Goal: Task Accomplishment & Management: Complete application form

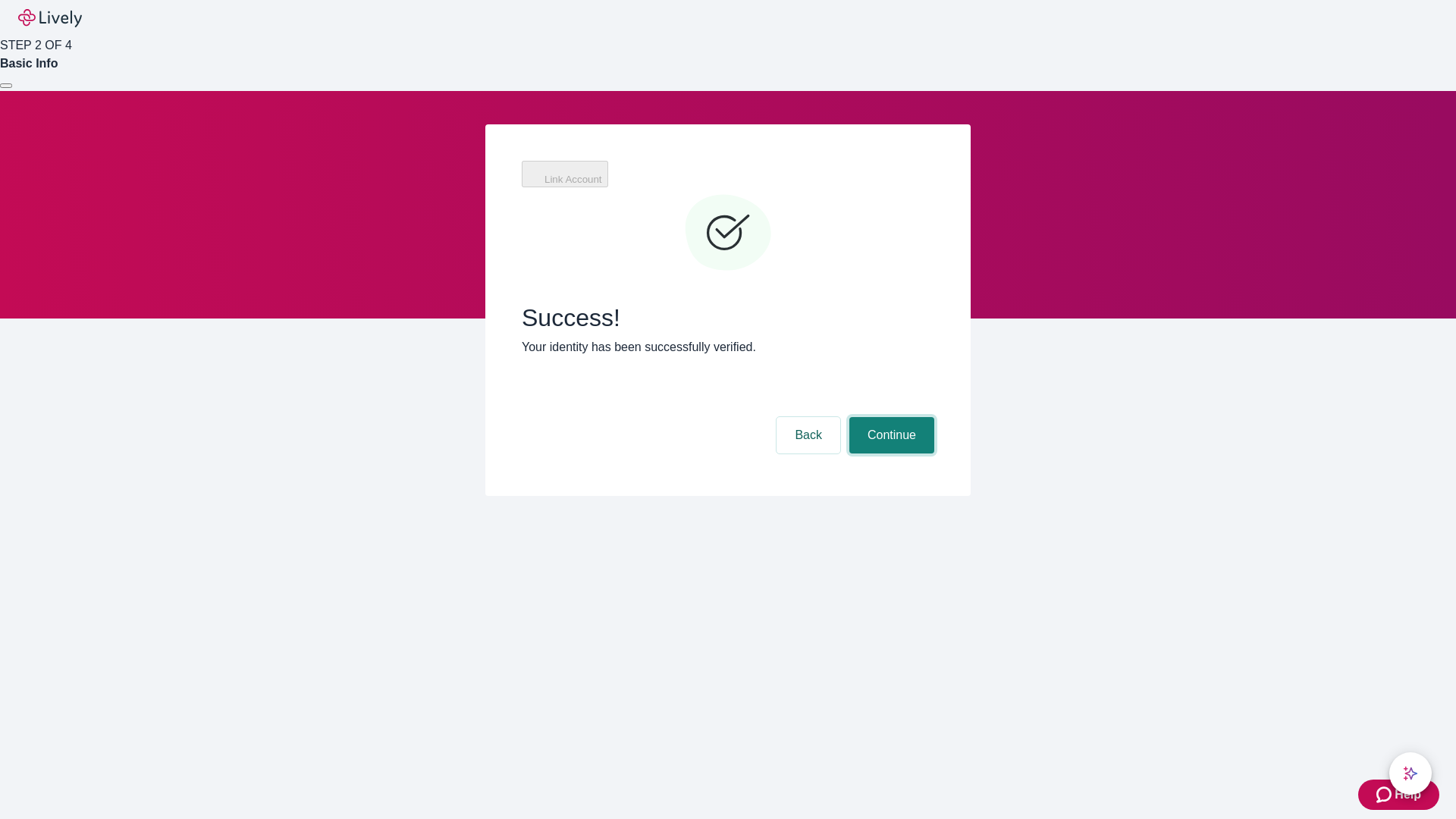
click at [890, 417] on button "Continue" at bounding box center [892, 434] width 85 height 36
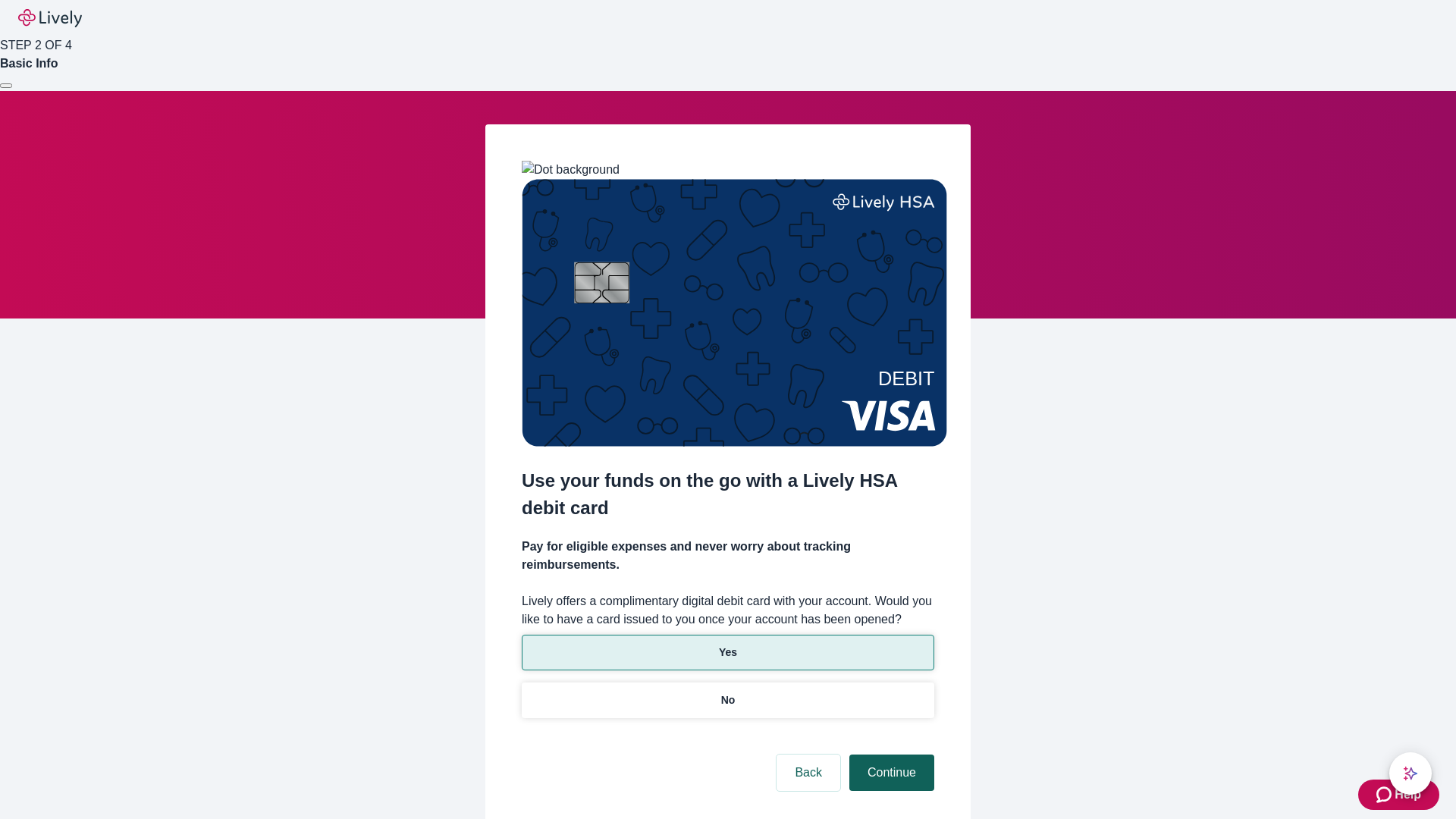
click at [727, 645] on p "Yes" at bounding box center [728, 653] width 18 height 16
click at [890, 754] on button "Continue" at bounding box center [892, 772] width 85 height 36
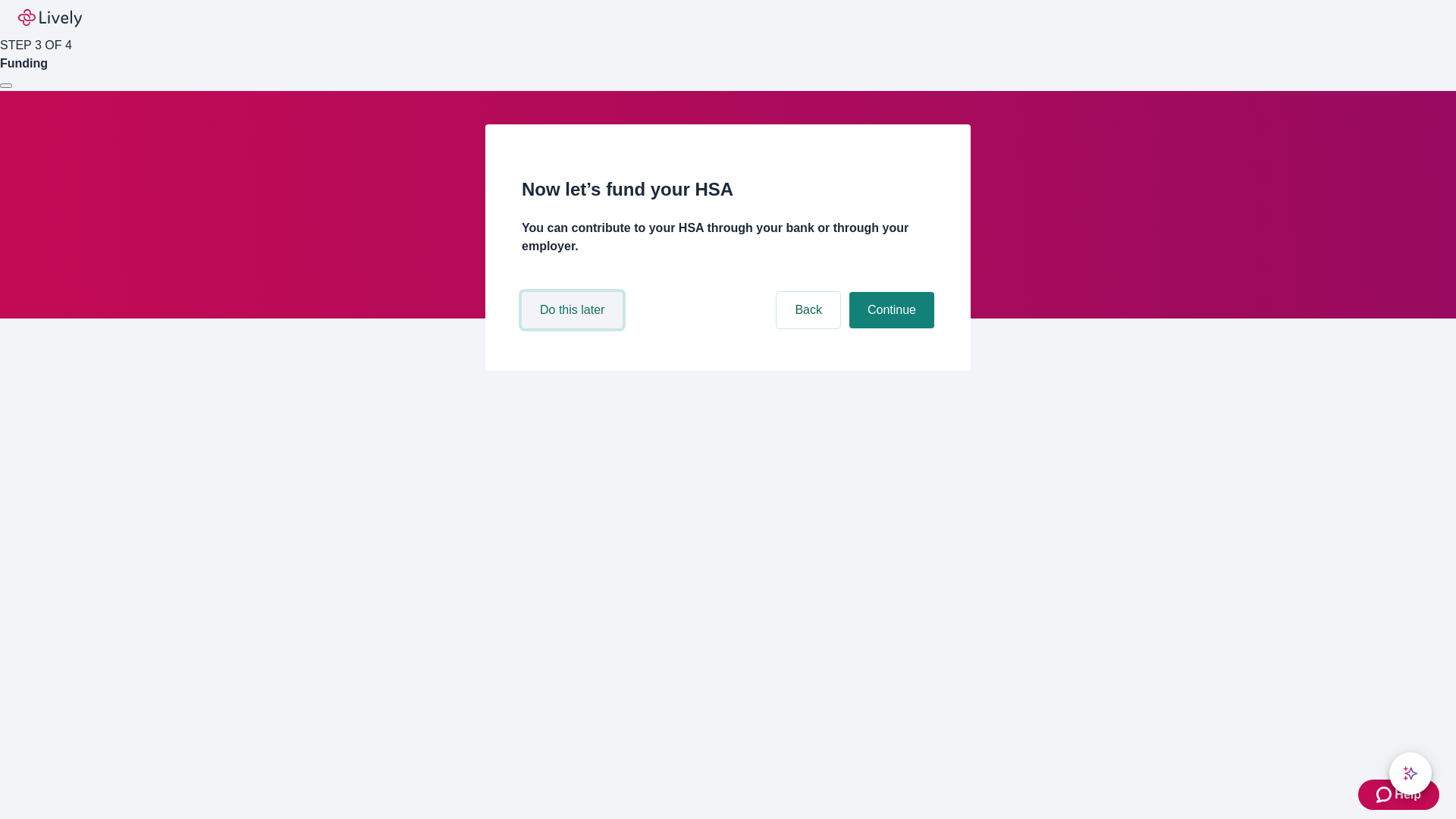
click at [574, 328] on button "Do this later" at bounding box center [572, 310] width 101 height 36
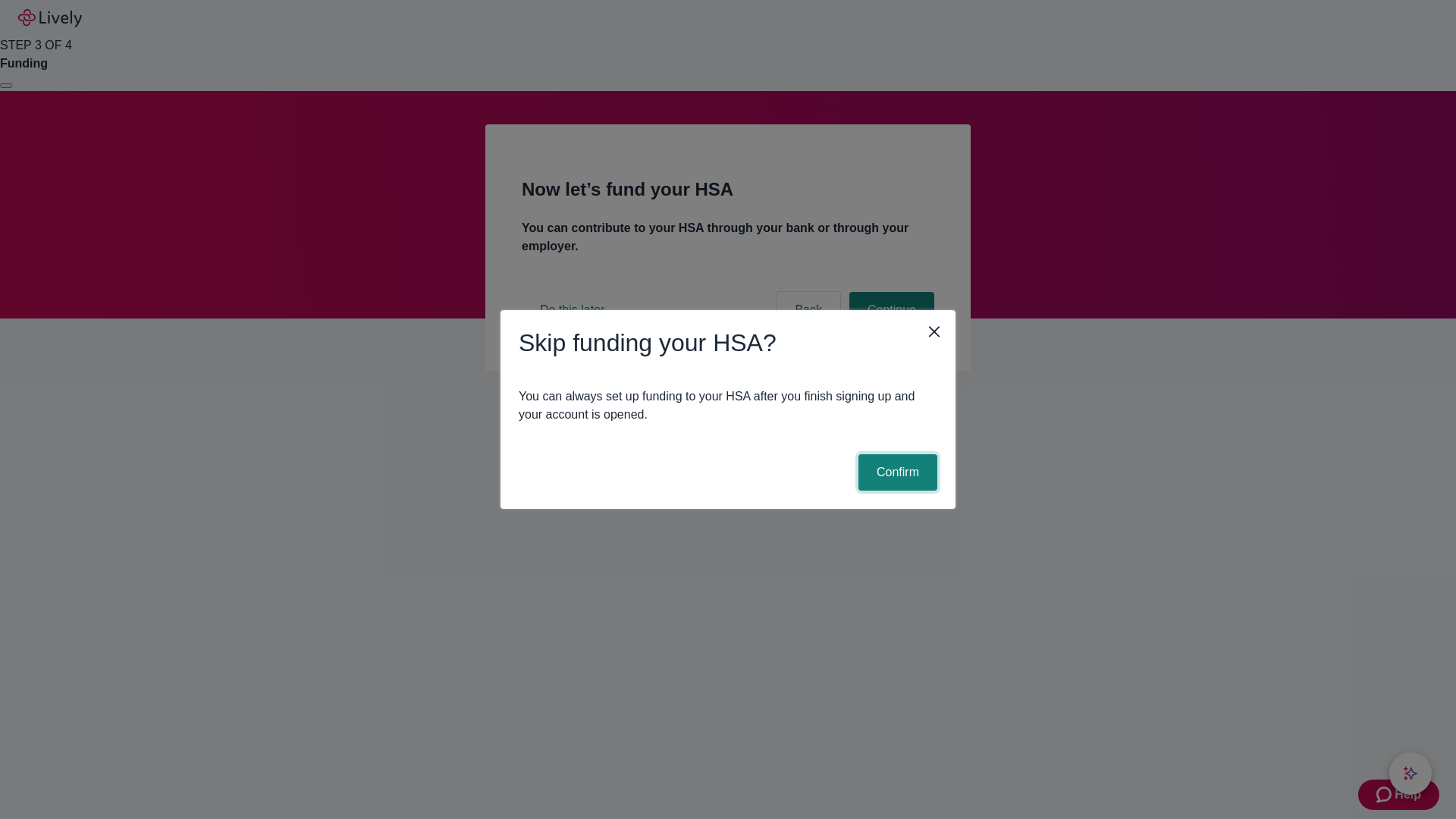
click at [895, 473] on button "Confirm" at bounding box center [898, 472] width 79 height 36
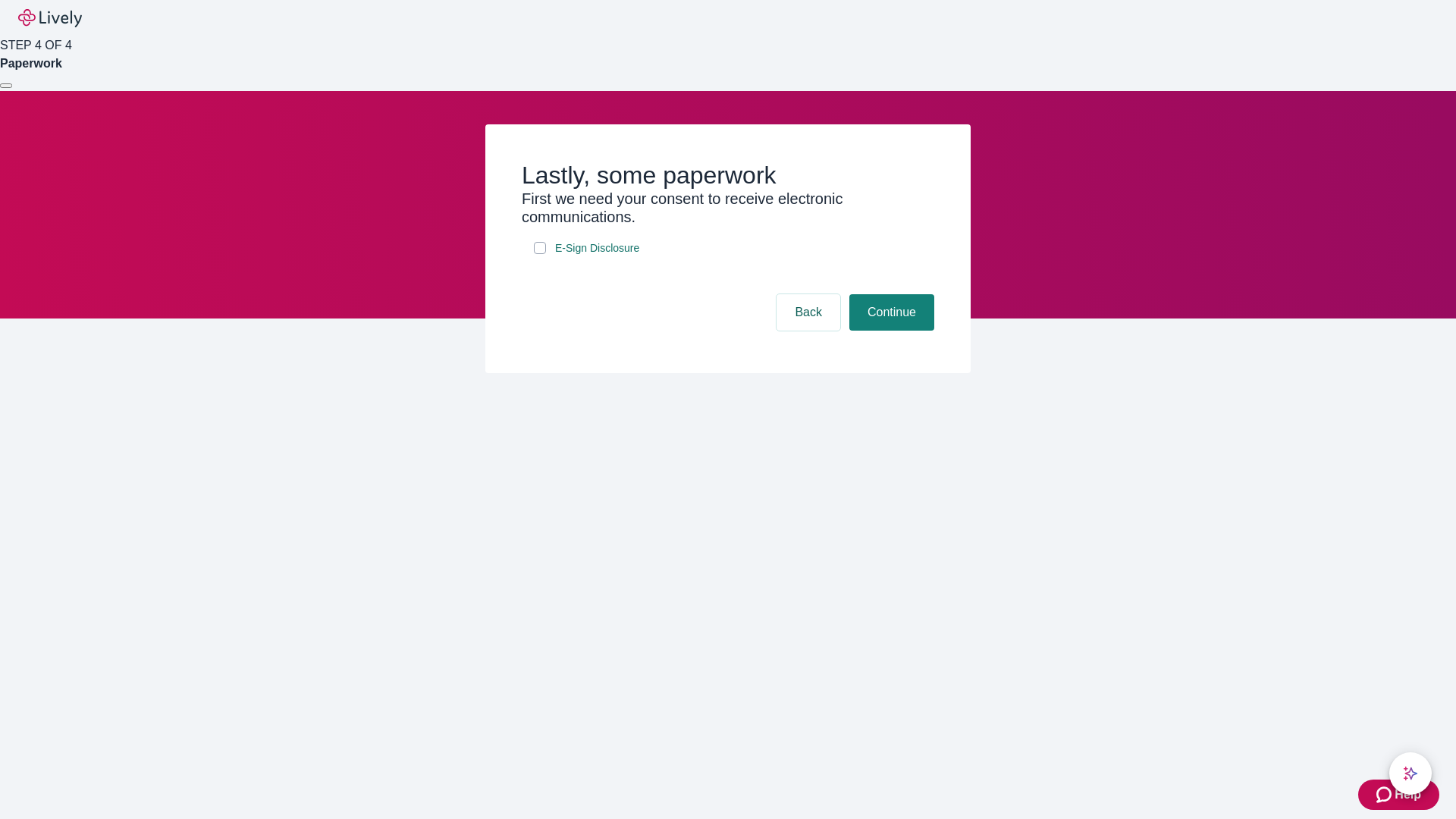
click at [540, 254] on input "E-Sign Disclosure" at bounding box center [539, 247] width 12 height 12
checkbox input "true"
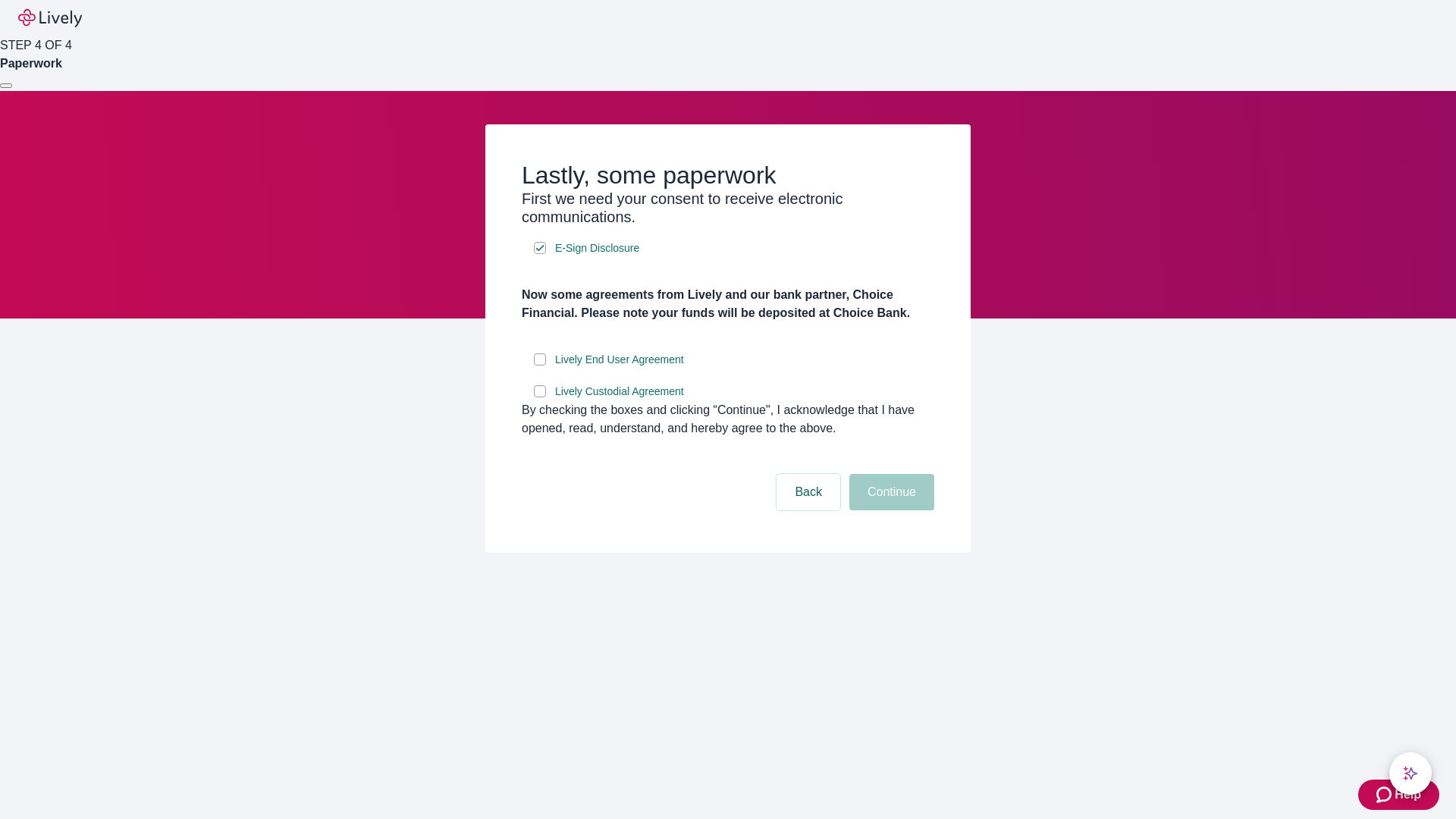
click at [540, 366] on input "Lively End User Agreement" at bounding box center [539, 359] width 12 height 12
checkbox input "true"
click at [540, 398] on input "Lively Custodial Agreement" at bounding box center [539, 391] width 12 height 12
checkbox input "true"
click at [890, 510] on button "Continue" at bounding box center [892, 491] width 85 height 36
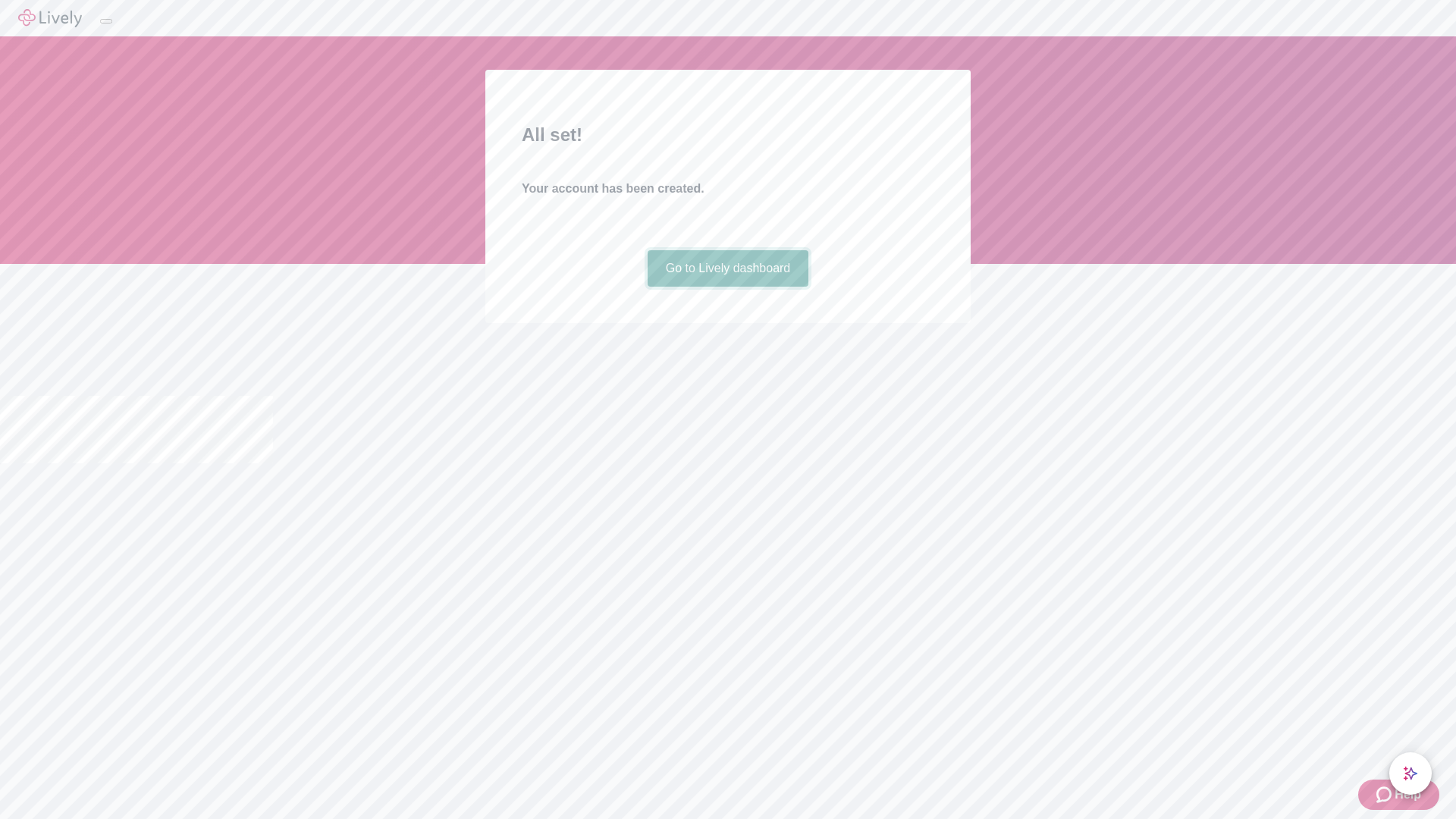
click at [727, 286] on link "Go to Lively dashboard" at bounding box center [728, 268] width 162 height 36
